Goal: Information Seeking & Learning: Learn about a topic

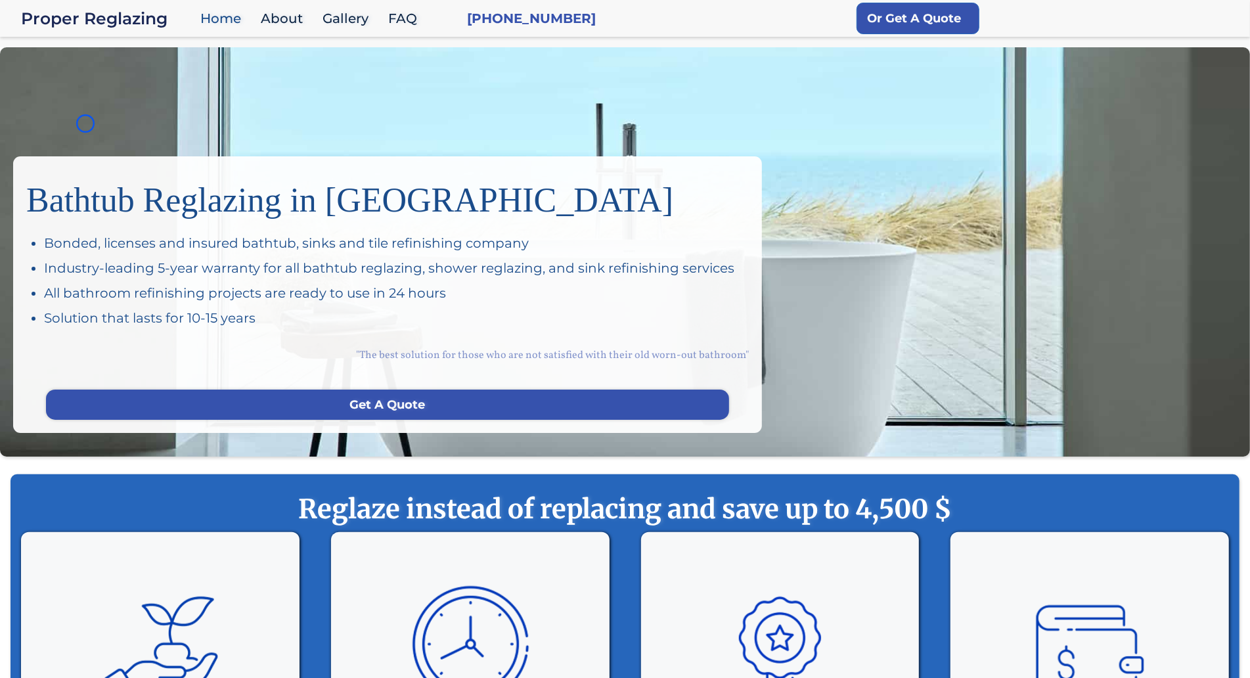
click at [85, 123] on div "Bathtub Reglazing in San Francisco Bonded, licenses and insured bathtub, sinks …" at bounding box center [625, 251] width 1250 height 409
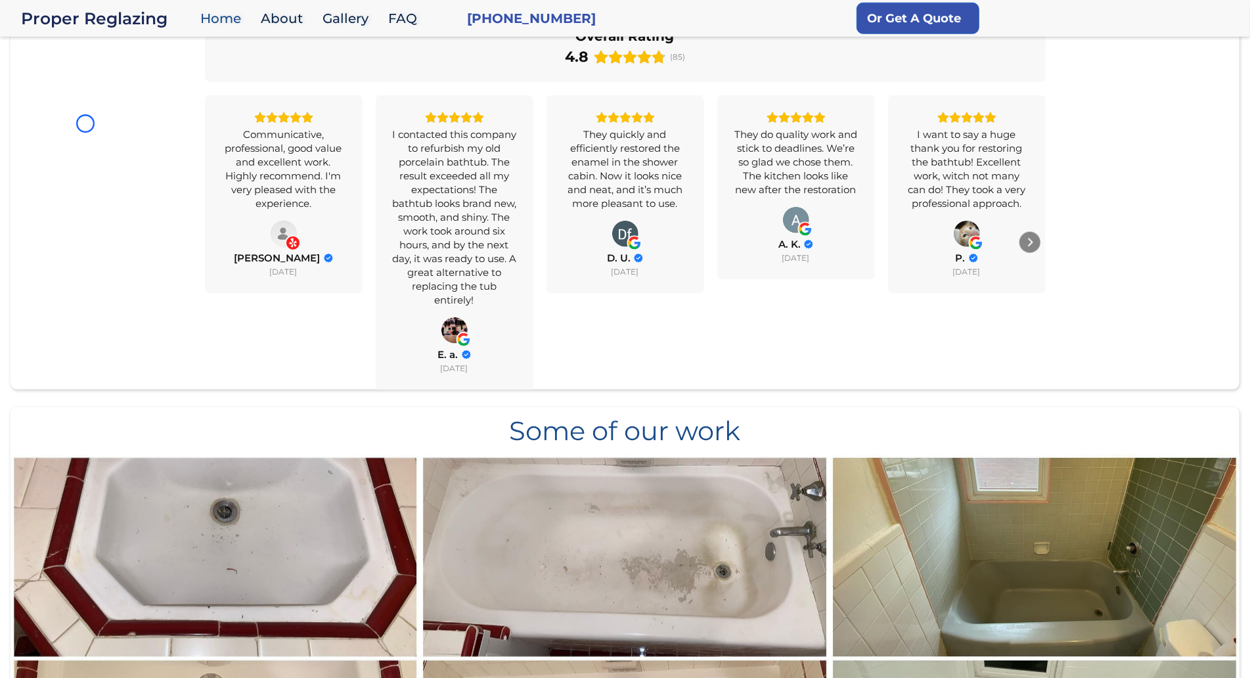
scroll to position [1062, 0]
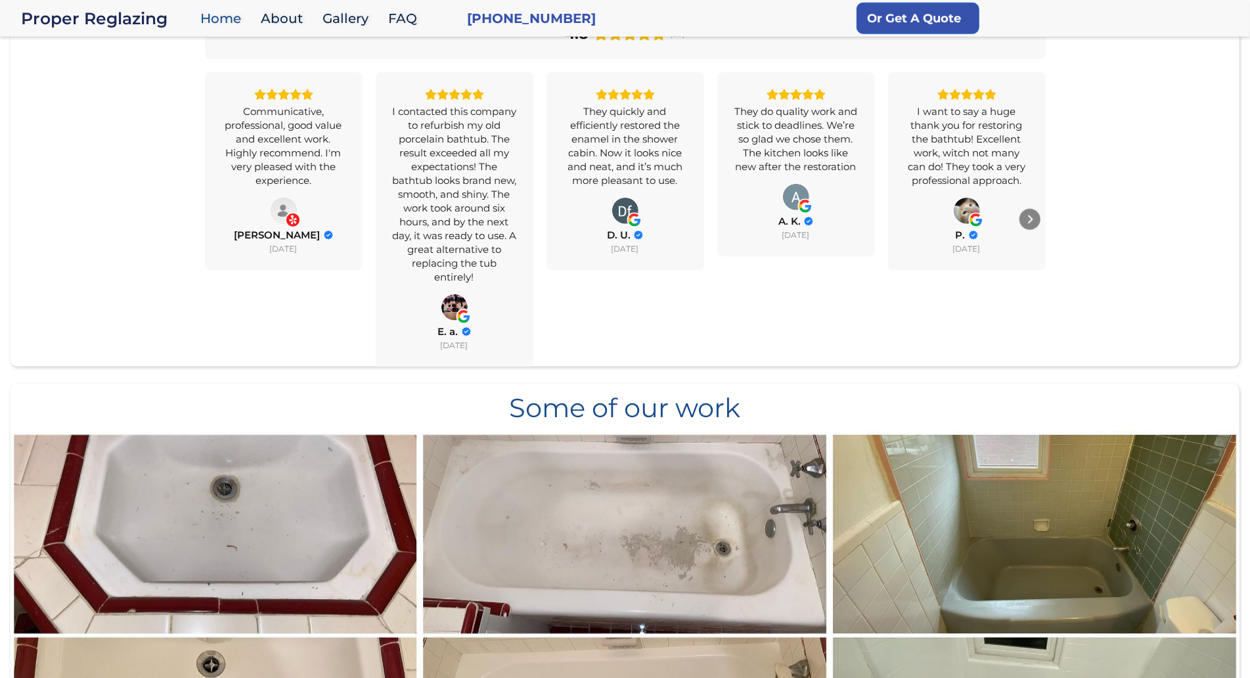
click at [85, 123] on div "All Reviews 4.8 Yelp 4.4 Google 5.0 Overall Rating 4.8 (85) Communicative, prof…" at bounding box center [625, 161] width 1229 height 409
click at [114, 89] on div "All Reviews 4.8 Yelp 4.4 Google 5.0 Overall Rating 4.8 (85) Communicative, prof…" at bounding box center [625, 161] width 1229 height 409
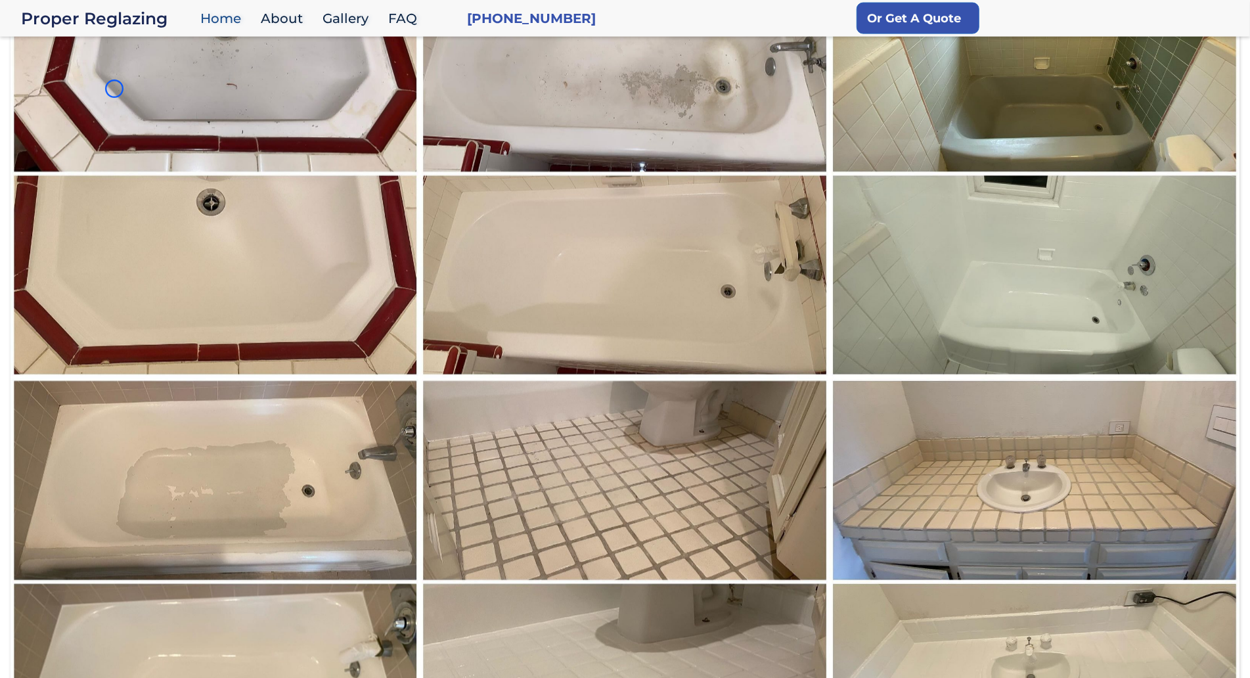
scroll to position [1545, 0]
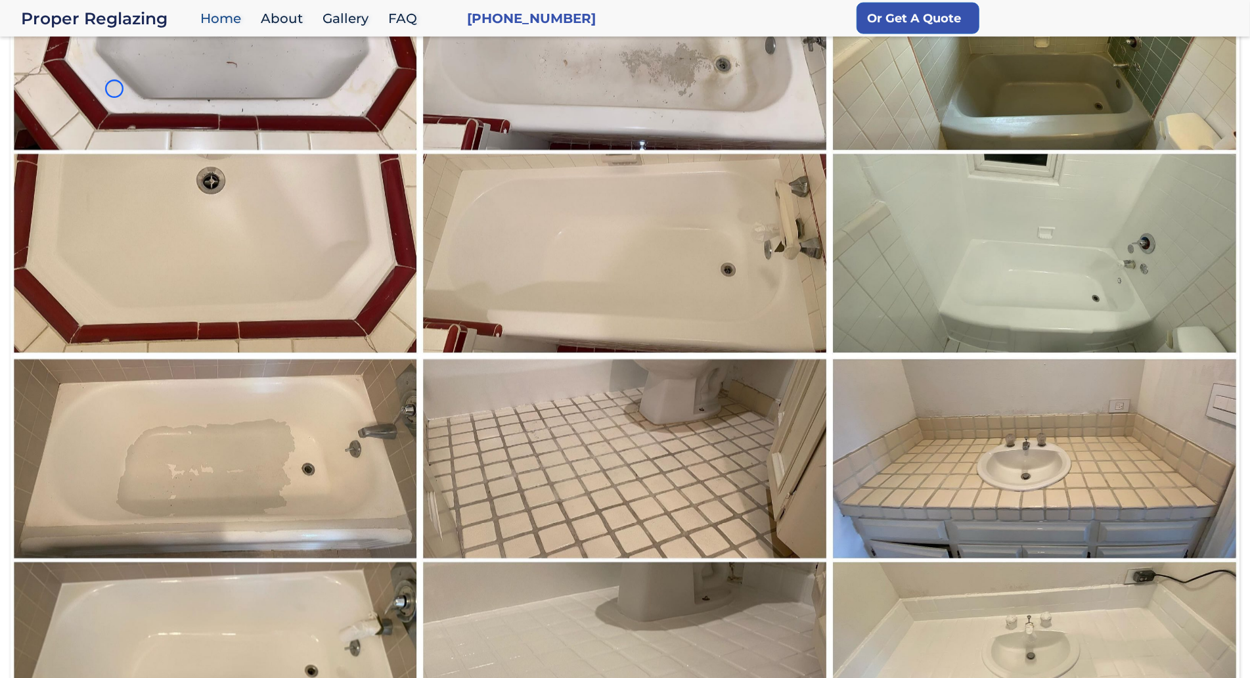
click at [114, 89] on img at bounding box center [215, 152] width 411 height 410
click at [131, 108] on img at bounding box center [215, 152] width 411 height 410
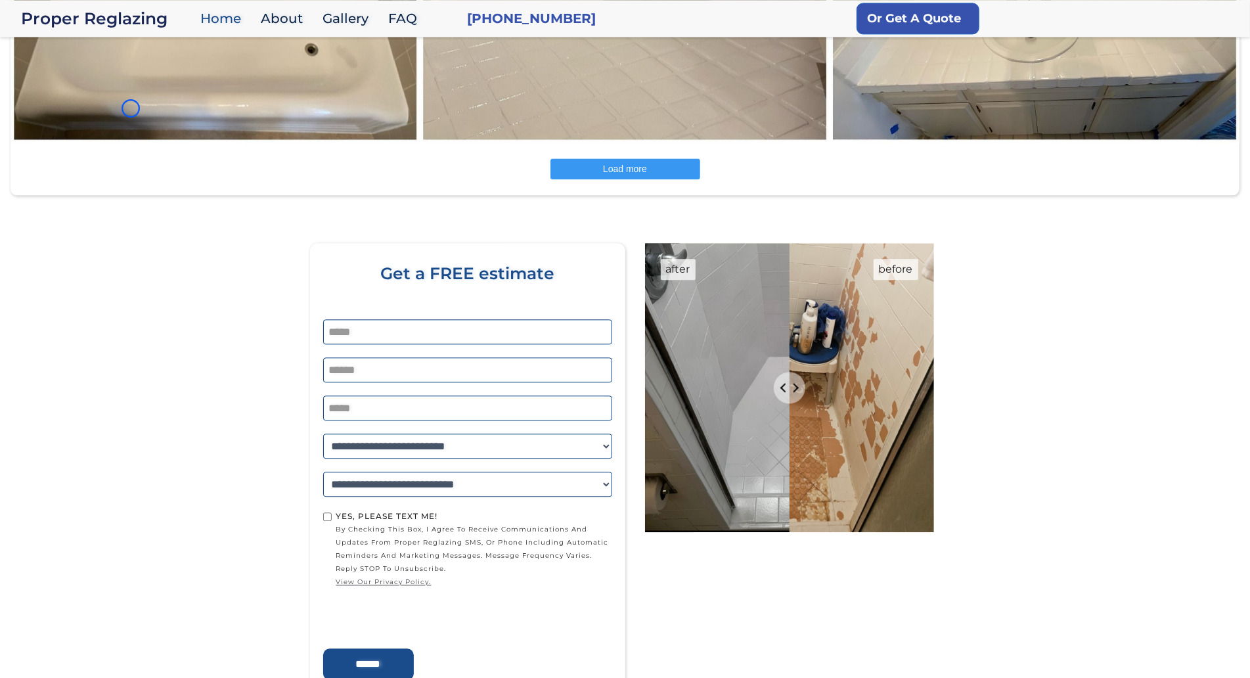
scroll to position [1262, 0]
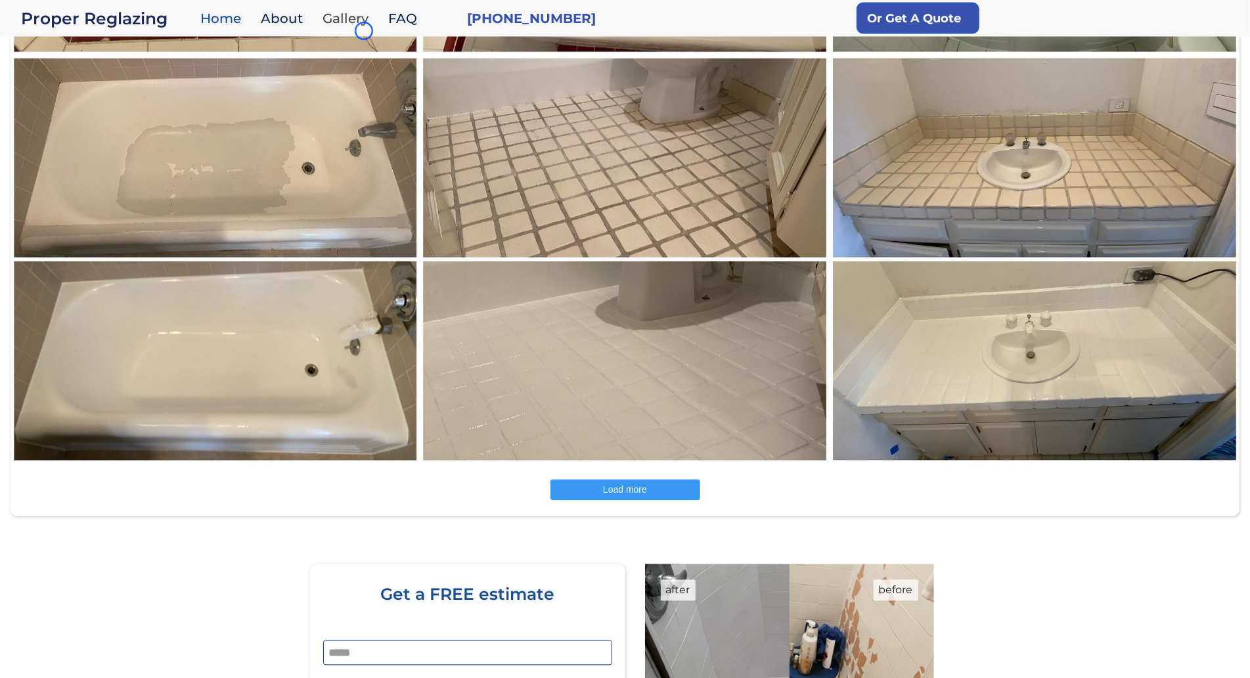
click at [364, 31] on link "Gallery" at bounding box center [349, 19] width 66 height 28
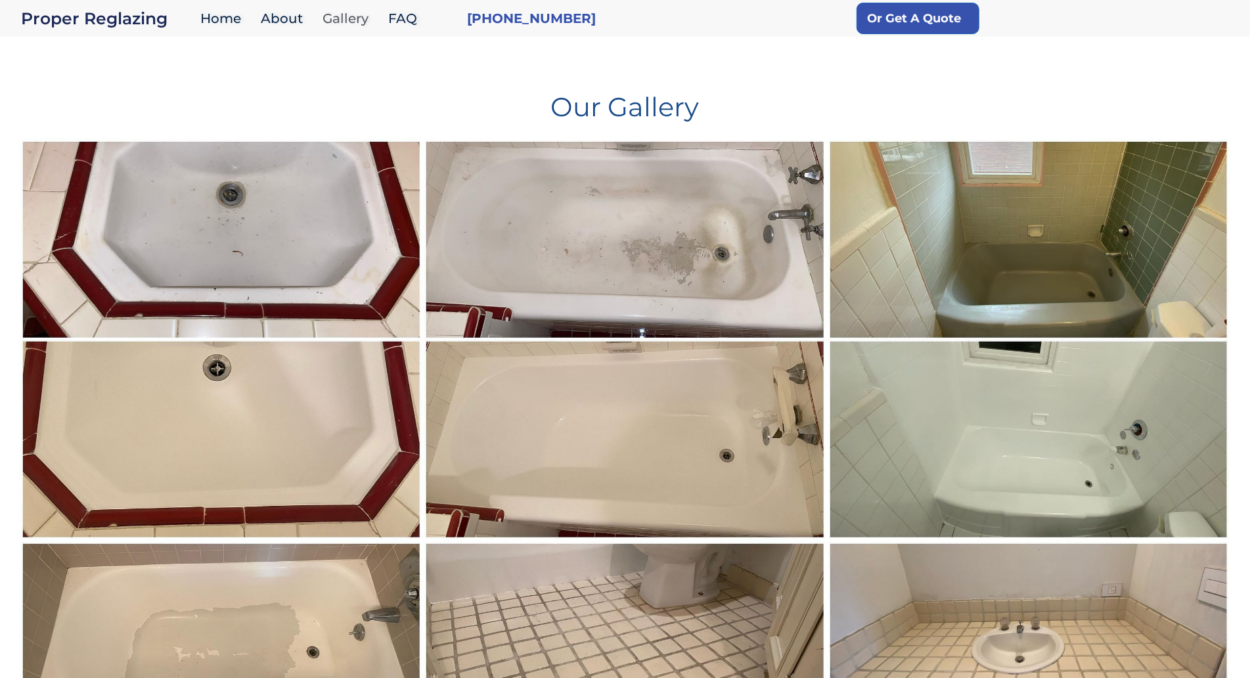
click at [364, 31] on link "Gallery" at bounding box center [349, 19] width 66 height 28
click at [85, 91] on h1 "Our Gallery" at bounding box center [625, 101] width 1210 height 37
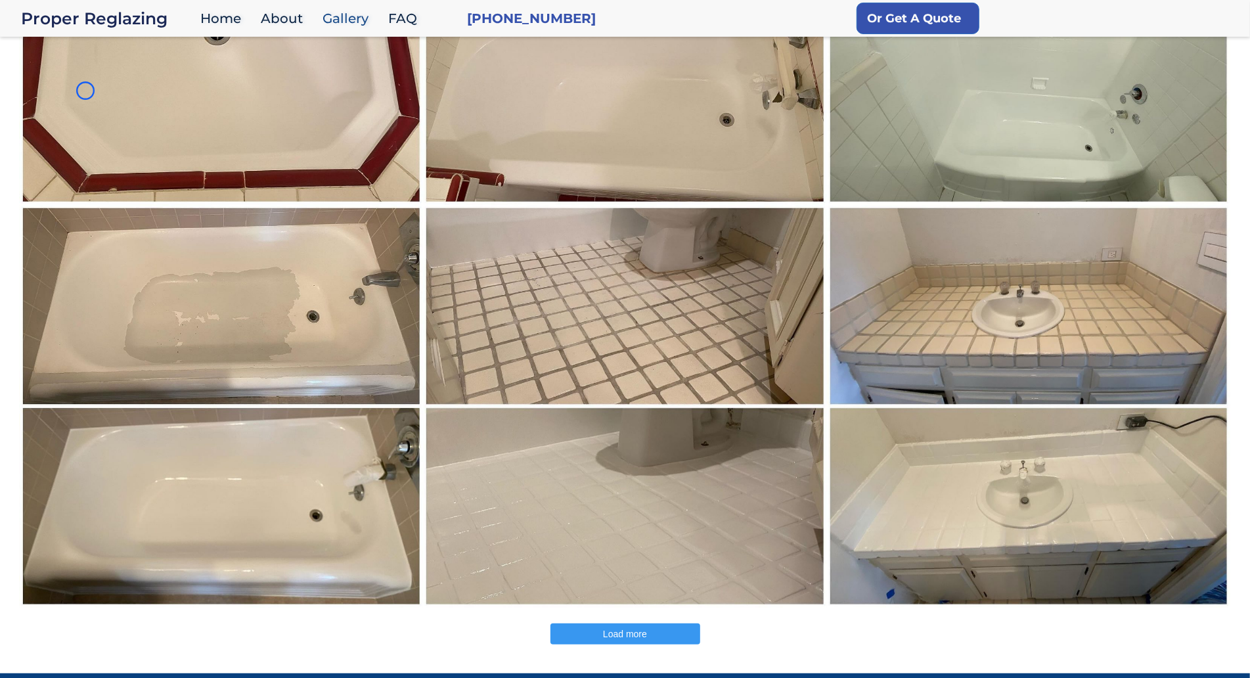
scroll to position [381, 0]
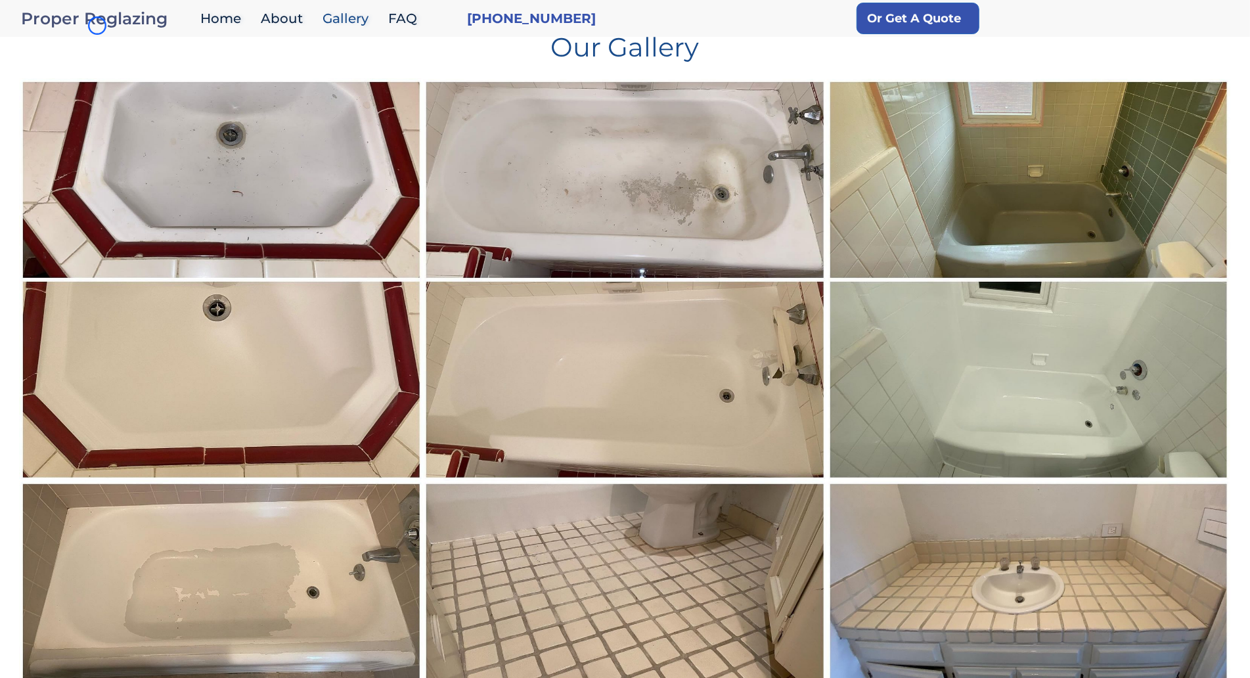
click at [97, 26] on div "Proper Reglazing" at bounding box center [107, 18] width 173 height 18
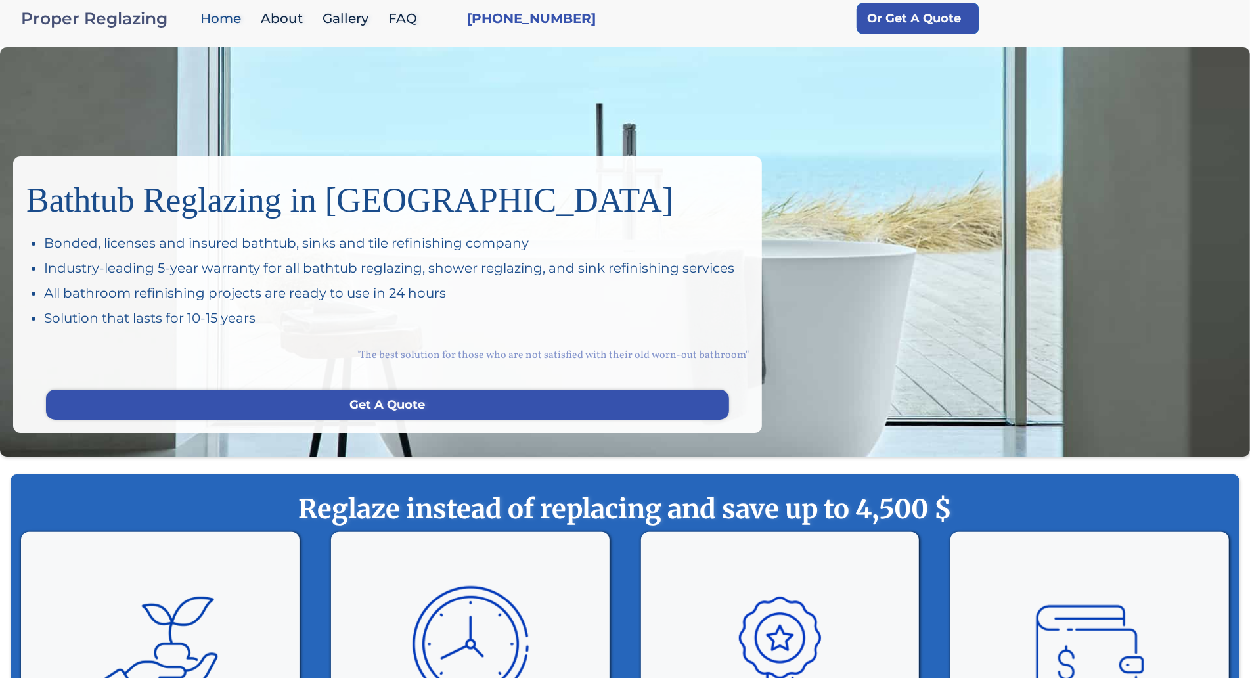
click at [97, 26] on div "Proper Reglazing" at bounding box center [107, 18] width 173 height 18
click at [110, 76] on div "Bathtub Reglazing in [GEOGRAPHIC_DATA] Bonded, licenses and insured bathtub, si…" at bounding box center [625, 251] width 1250 height 409
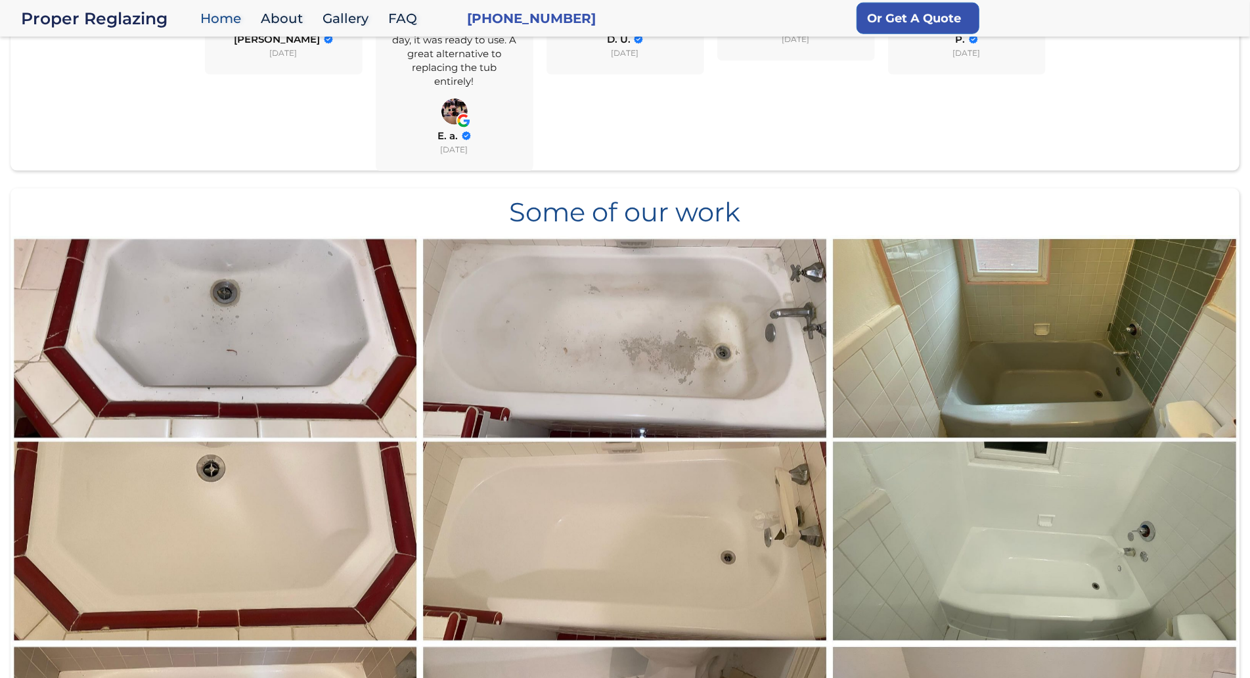
scroll to position [1323, 0]
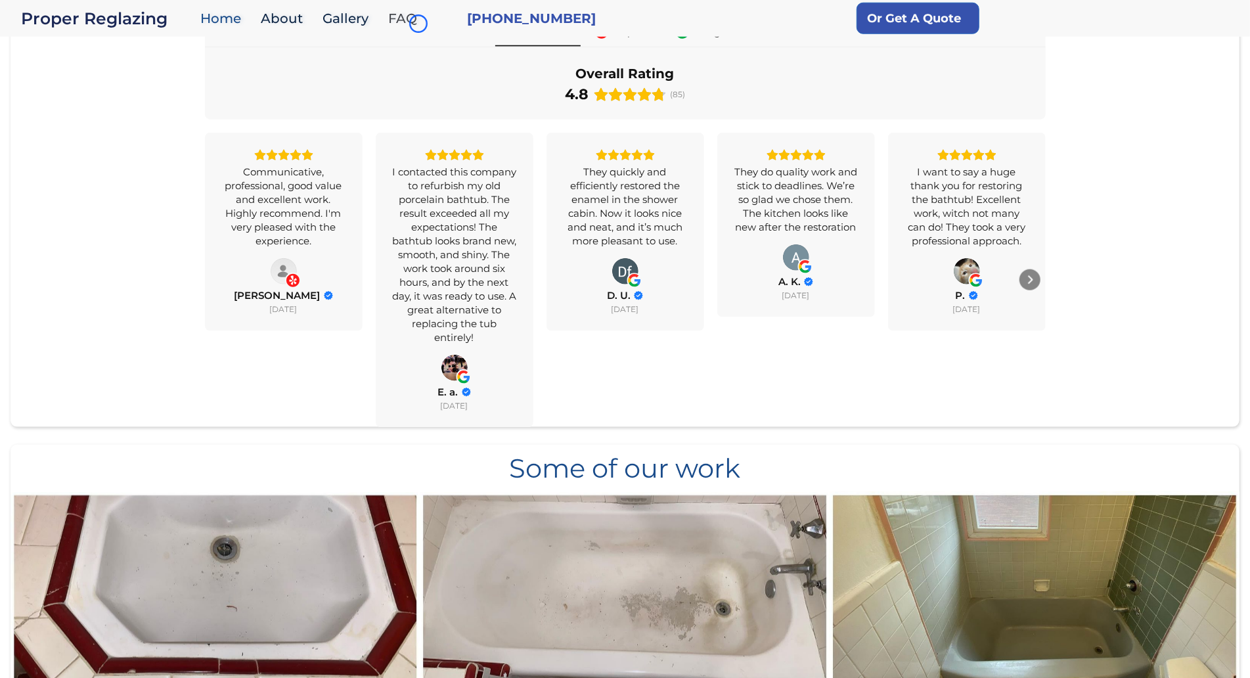
click at [418, 24] on link "FAQ" at bounding box center [406, 19] width 49 height 28
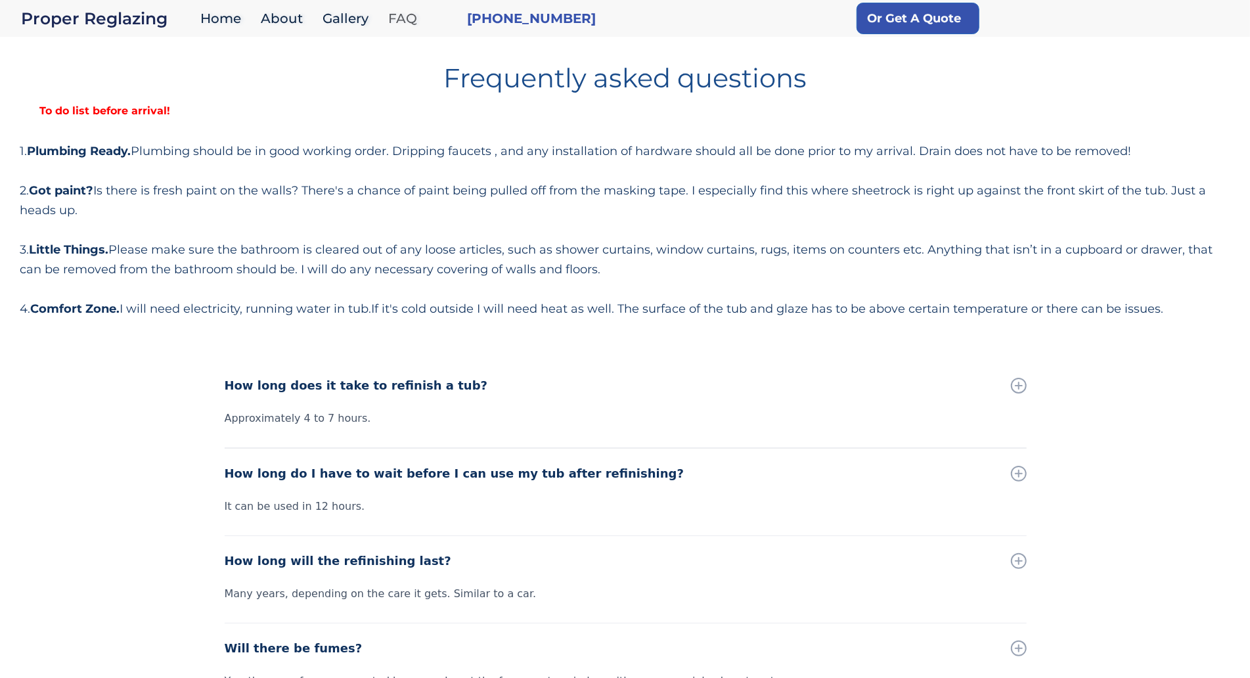
click at [418, 24] on link "FAQ" at bounding box center [406, 19] width 49 height 28
click at [104, 114] on strong "To do list before arrival!" at bounding box center [105, 110] width 170 height 12
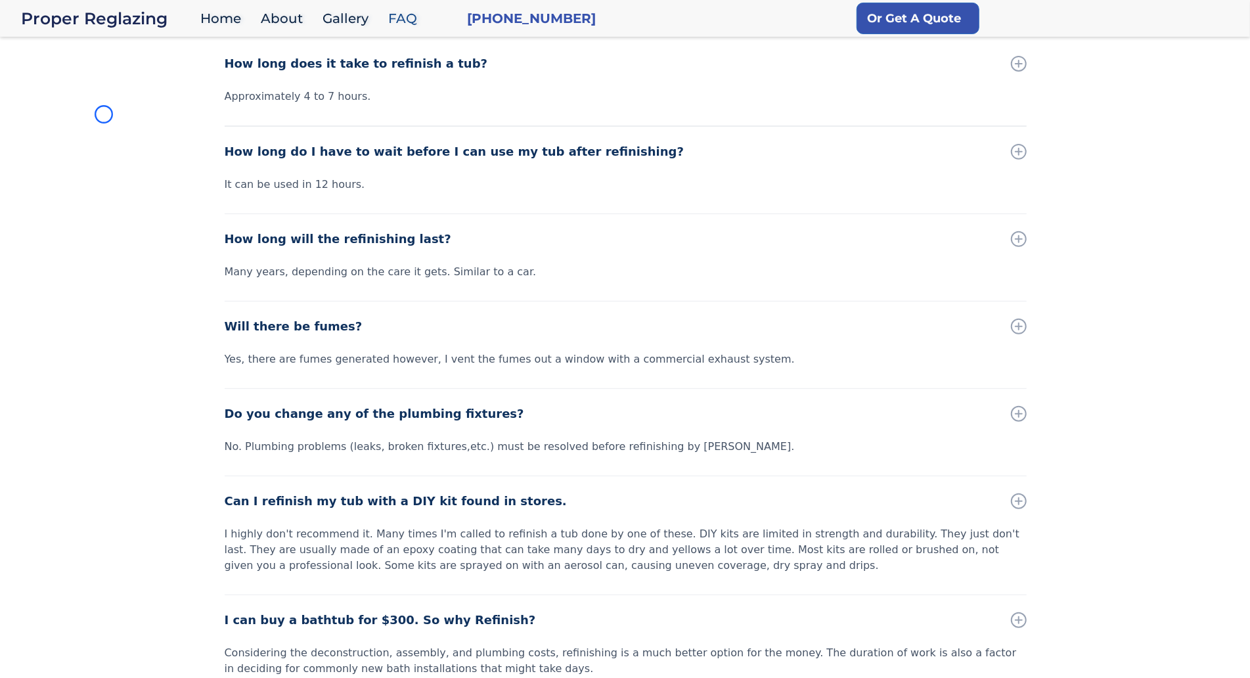
scroll to position [434, 0]
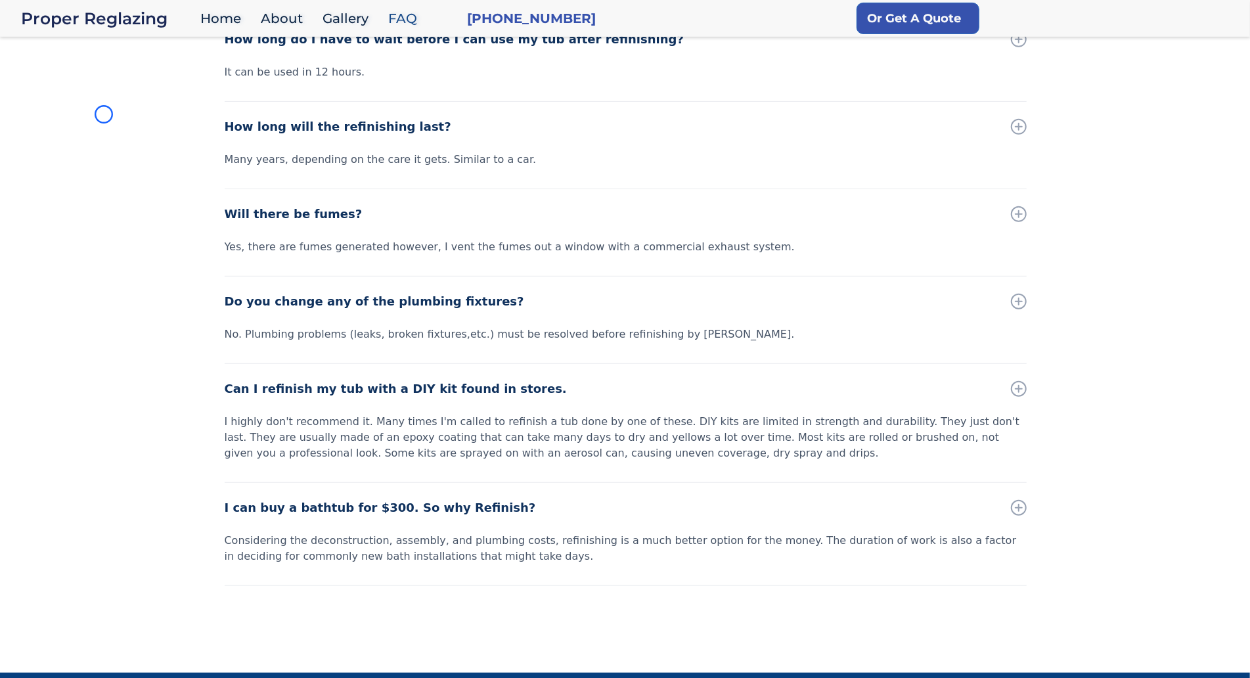
click at [104, 114] on div "How long does it take to refinish a tub? Approximately 4 to 7 hours. How long d…" at bounding box center [625, 292] width 1250 height 733
